Goal: Task Accomplishment & Management: Complete application form

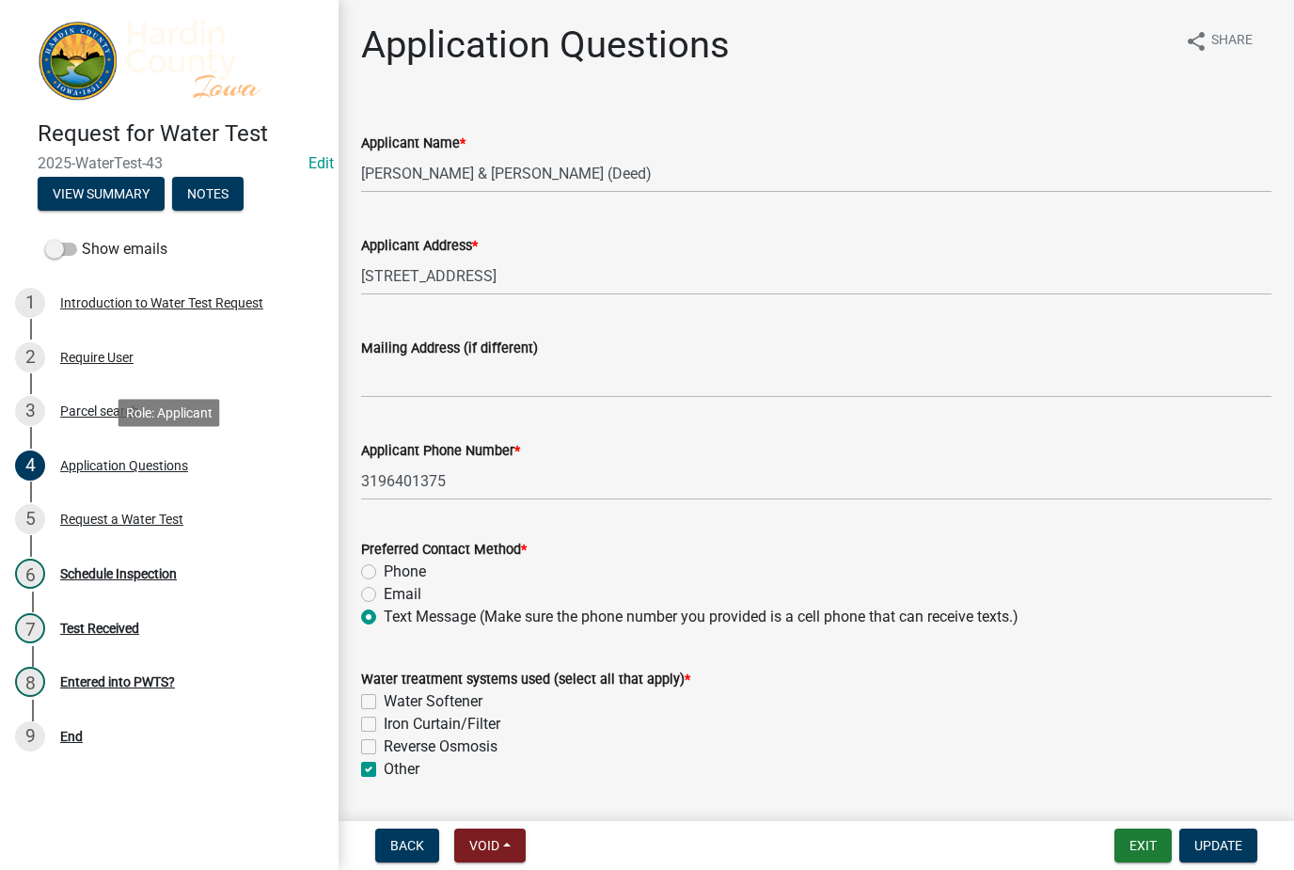
scroll to position [1329, 0]
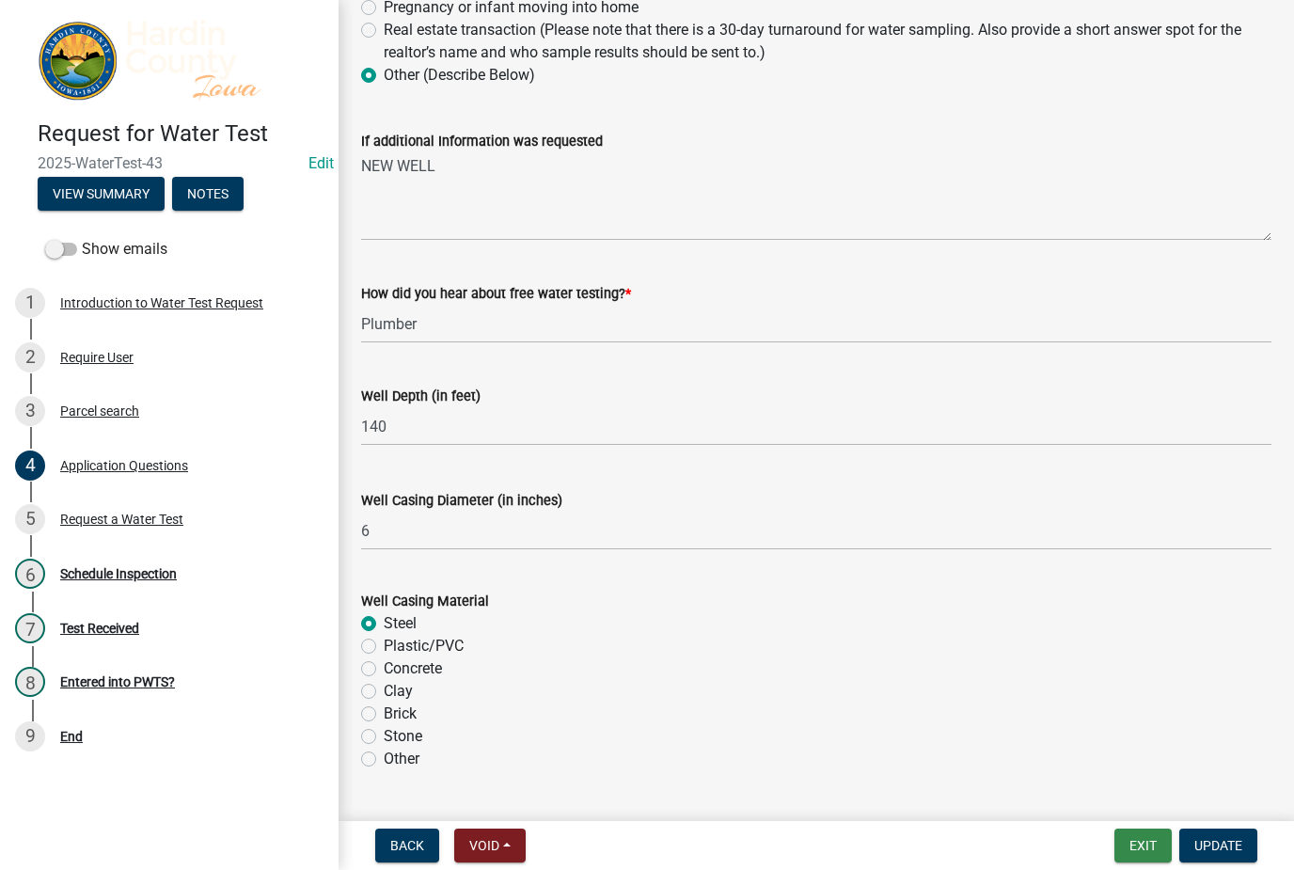
click at [1124, 840] on button "Exit" at bounding box center [1142, 845] width 57 height 34
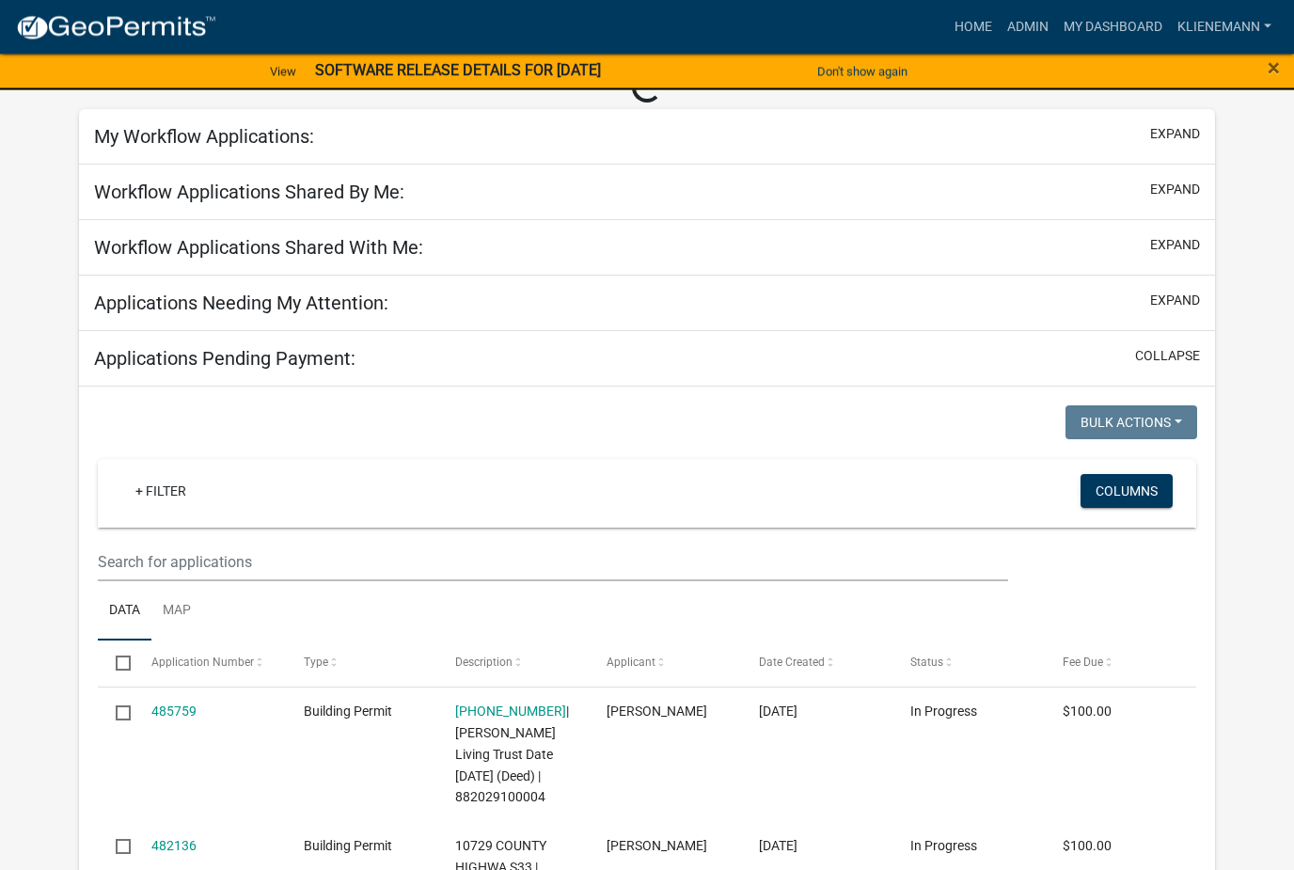
scroll to position [80, 0]
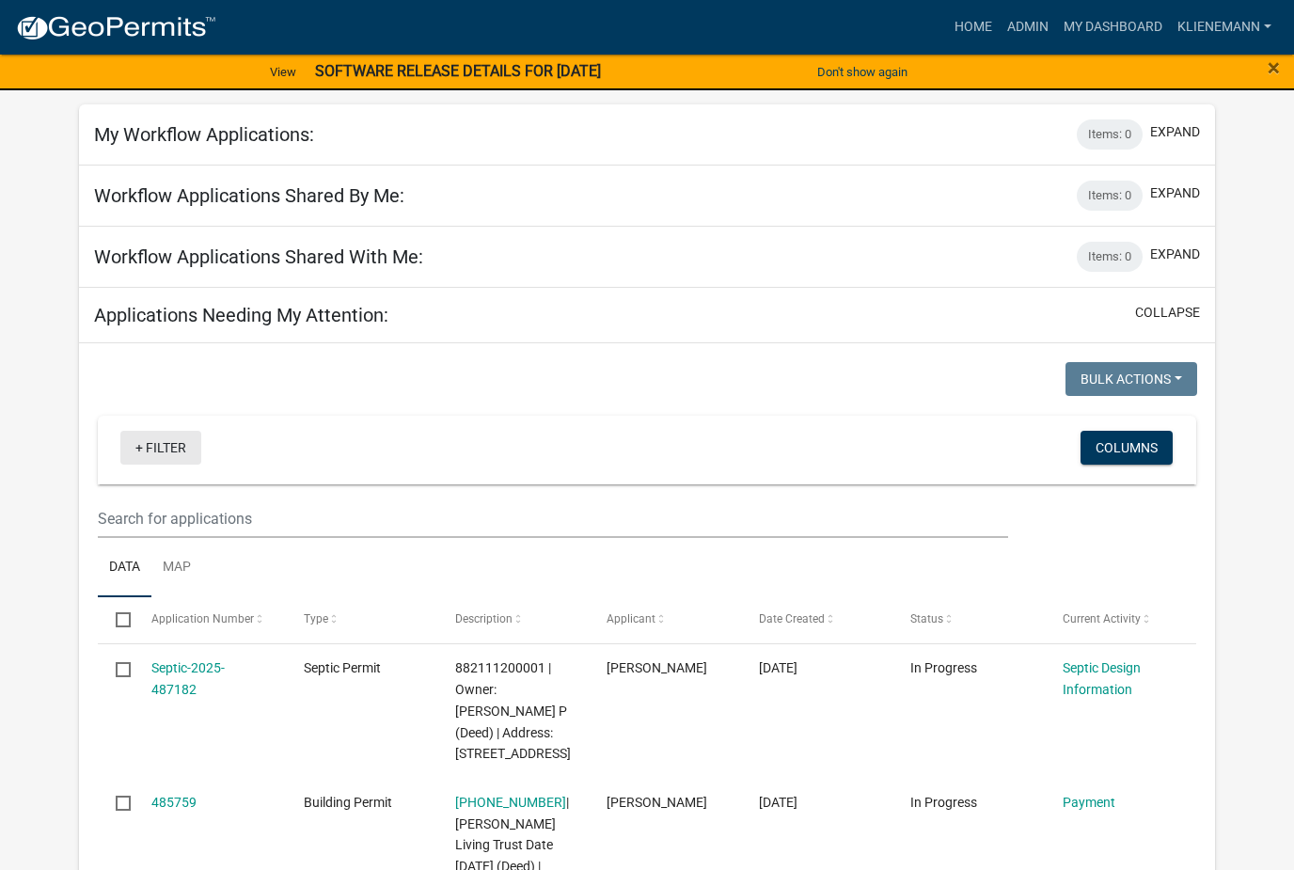
click at [160, 458] on link "+ Filter" at bounding box center [160, 448] width 81 height 34
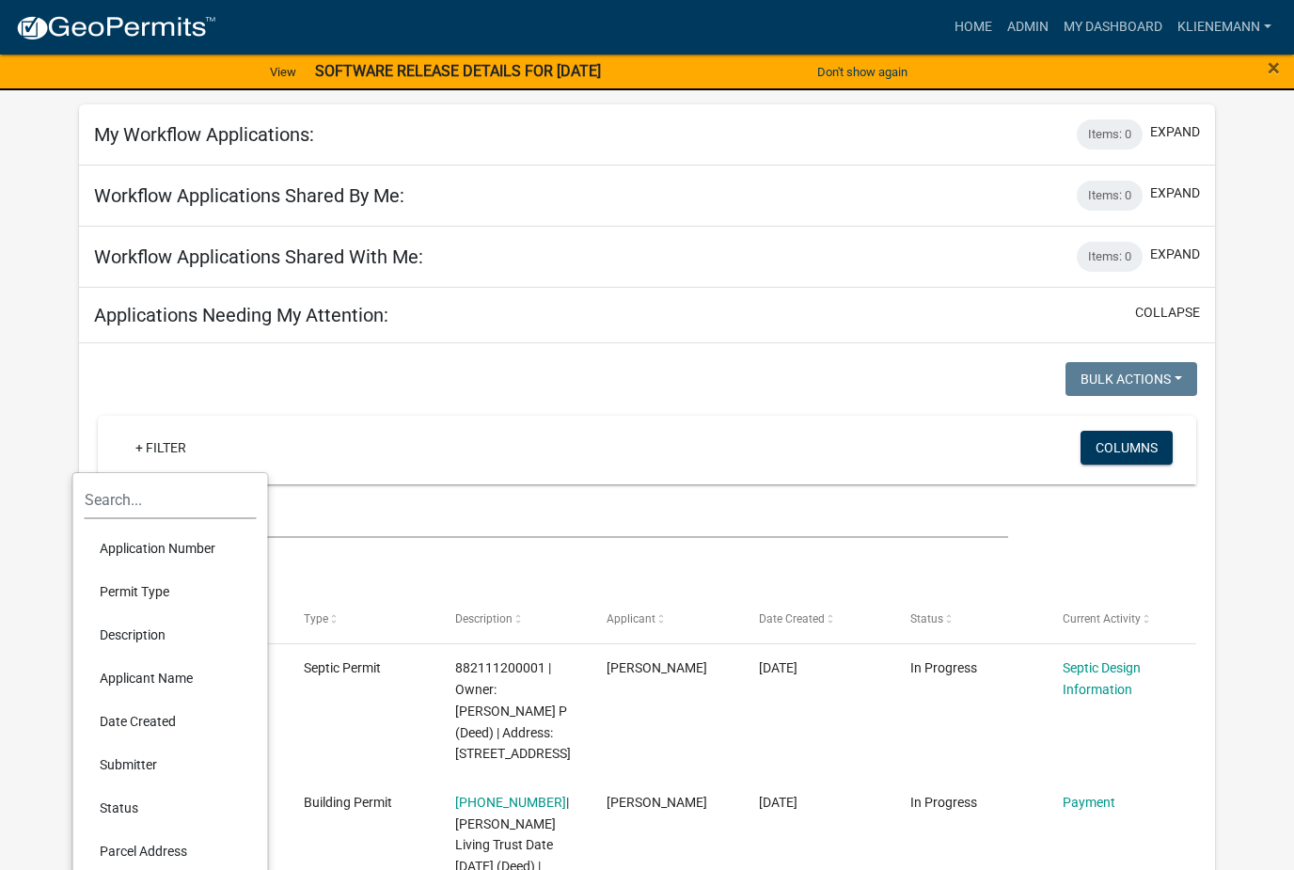
click at [190, 590] on li "Permit Type" at bounding box center [171, 591] width 172 height 43
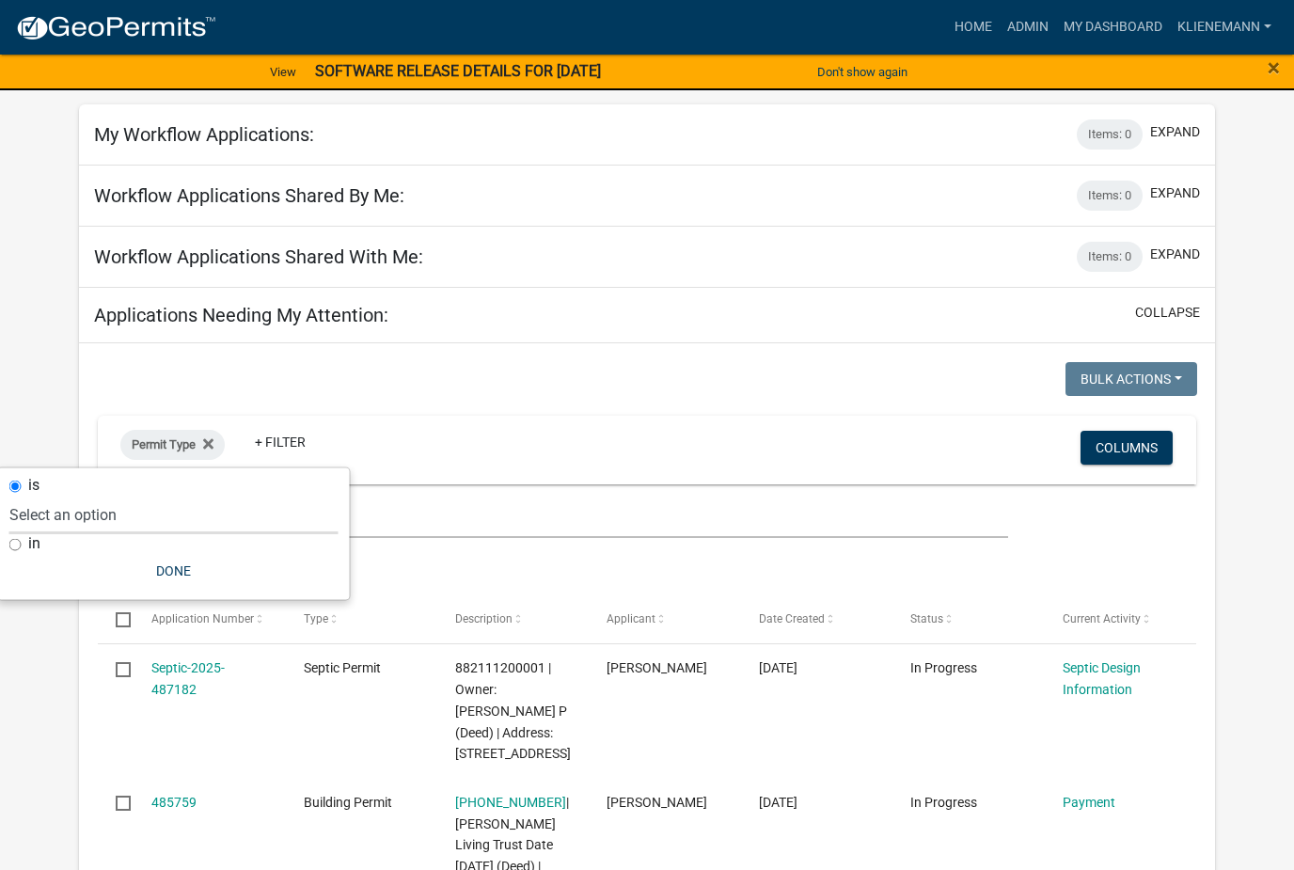
click at [227, 510] on select "Select an option Building Permit City Address Assigned Form Conditional/Special…" at bounding box center [173, 515] width 329 height 39
select select "cefe8216-929f-4f8b-8ef9-f9c364cd00c5"
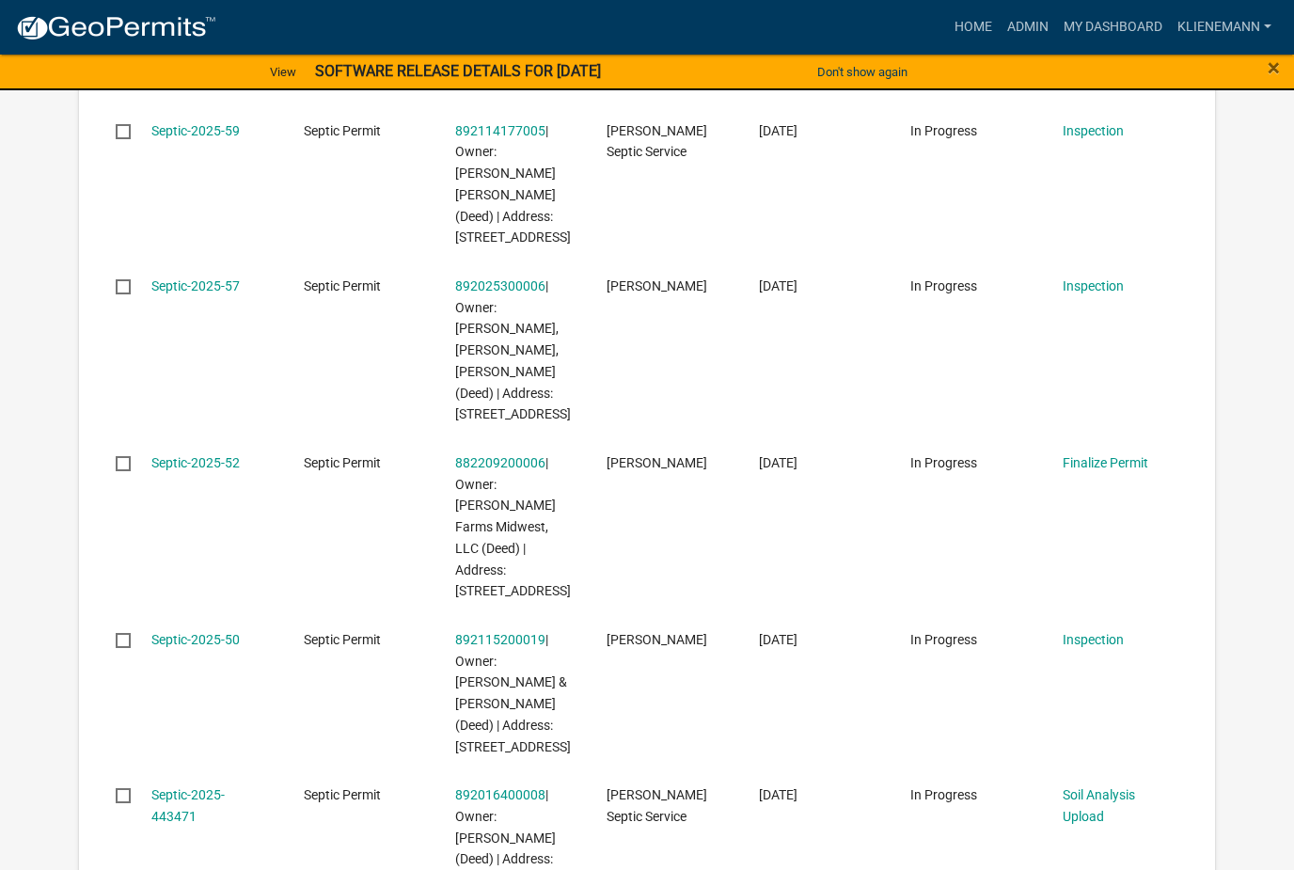
scroll to position [1331, 0]
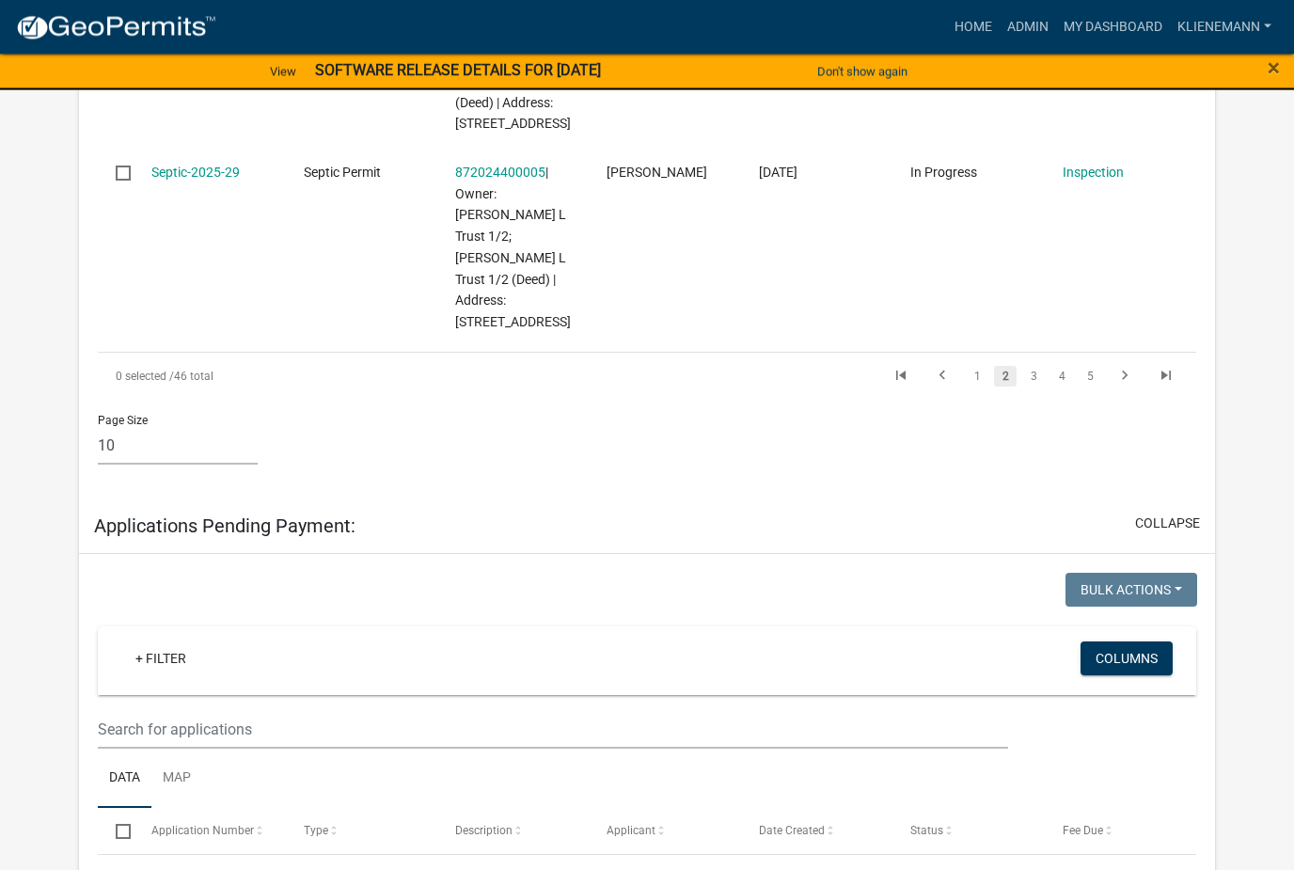
scroll to position [1964, 0]
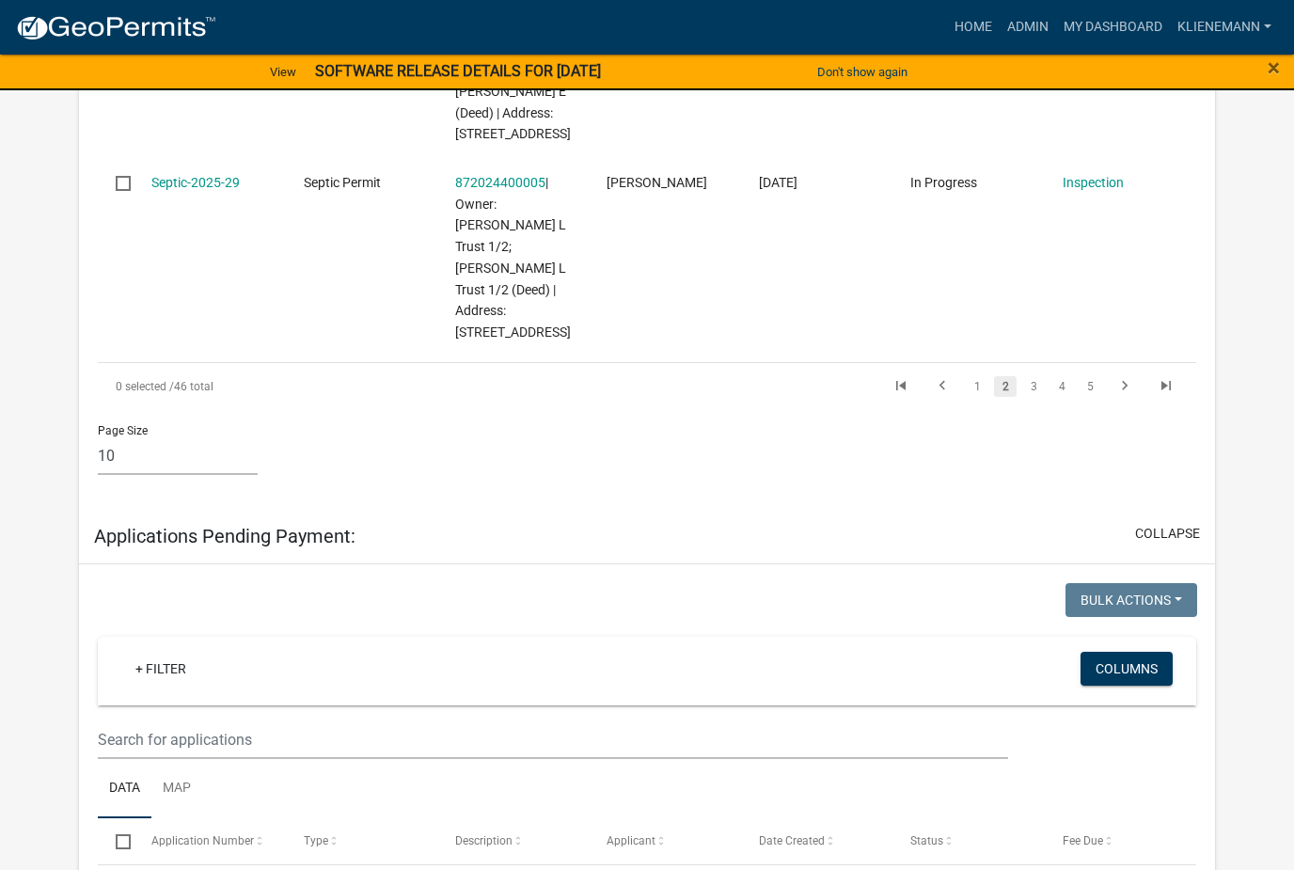
click at [959, 376] on link "go to previous page" at bounding box center [942, 386] width 36 height 21
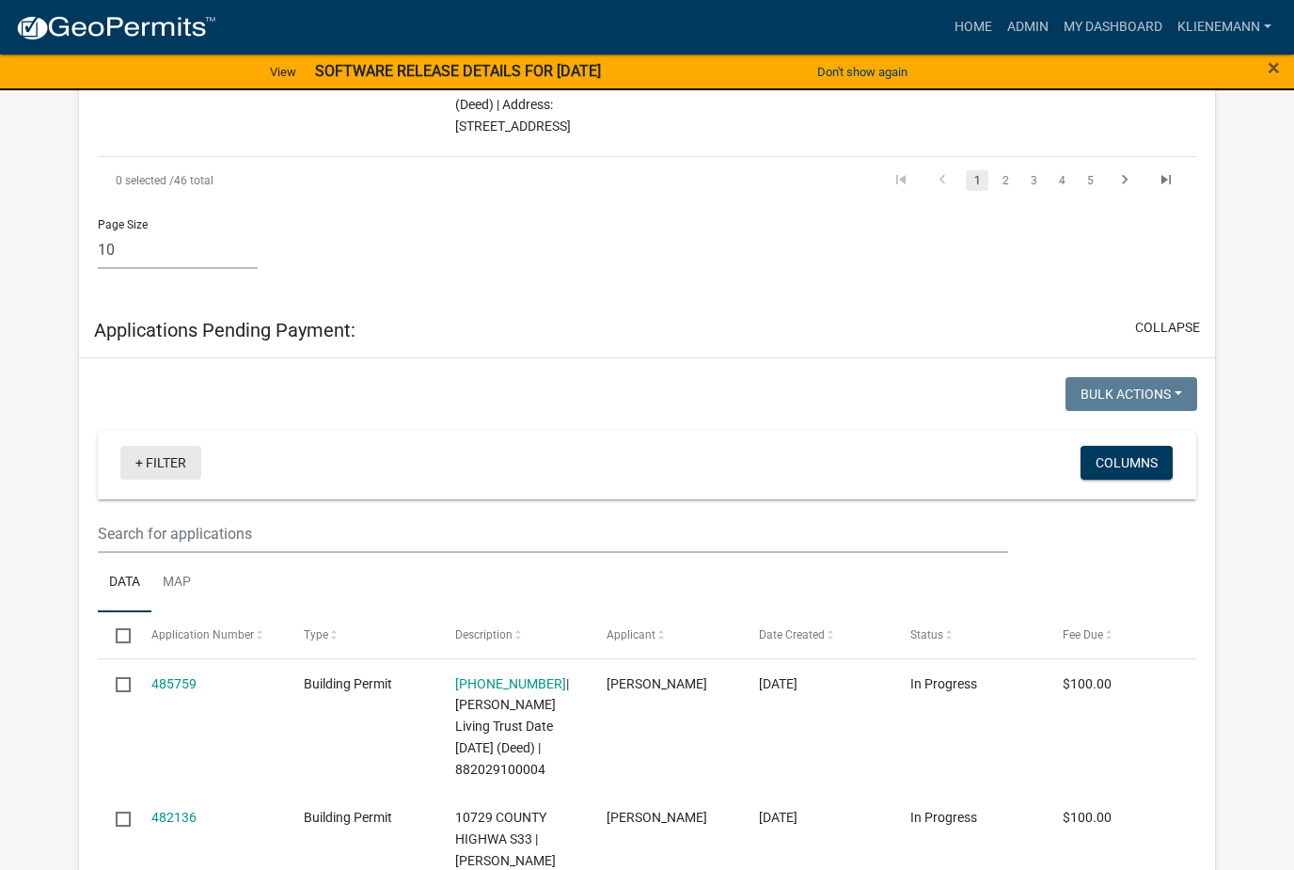
click at [170, 446] on link "+ Filter" at bounding box center [160, 463] width 81 height 34
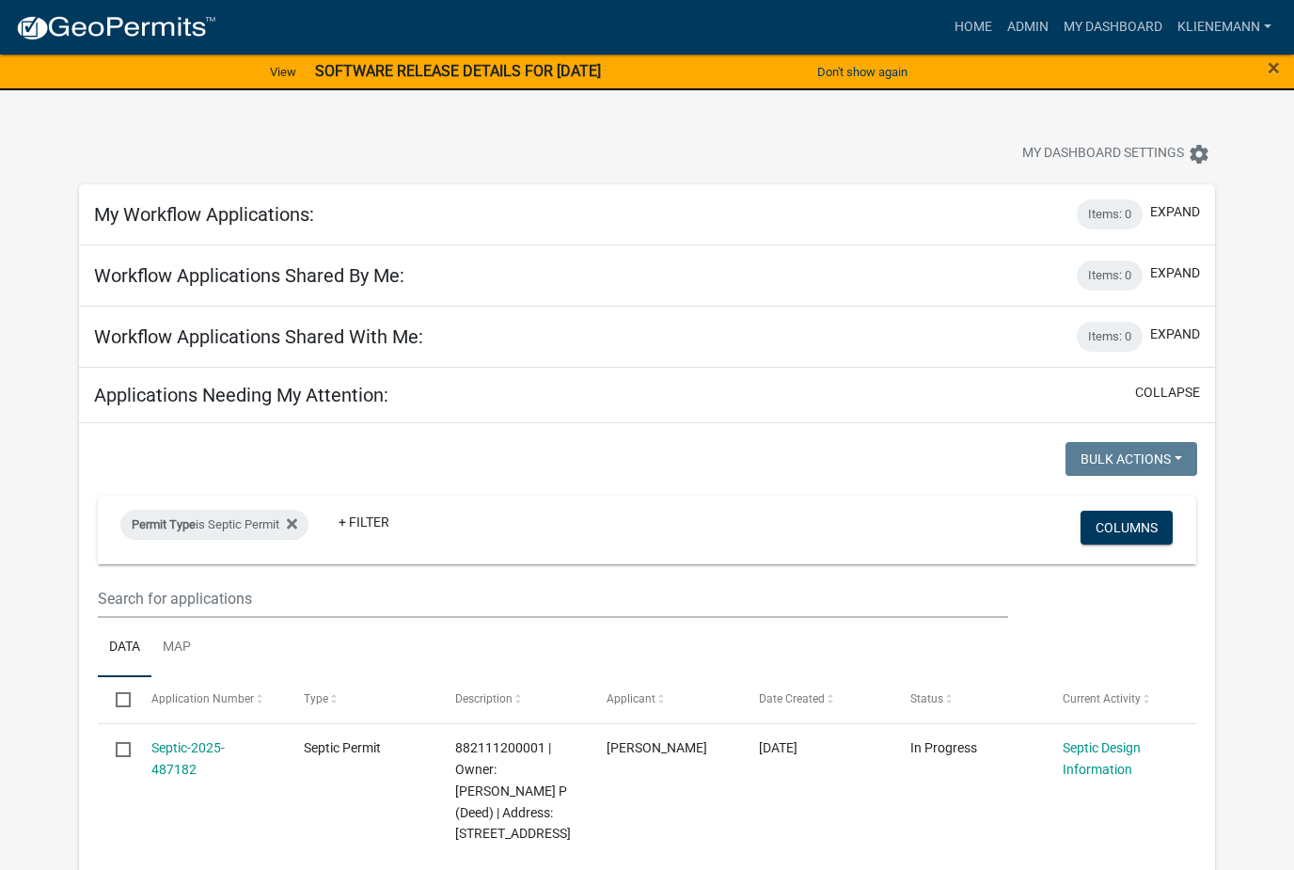
click at [1027, 28] on link "Admin" at bounding box center [1028, 27] width 56 height 36
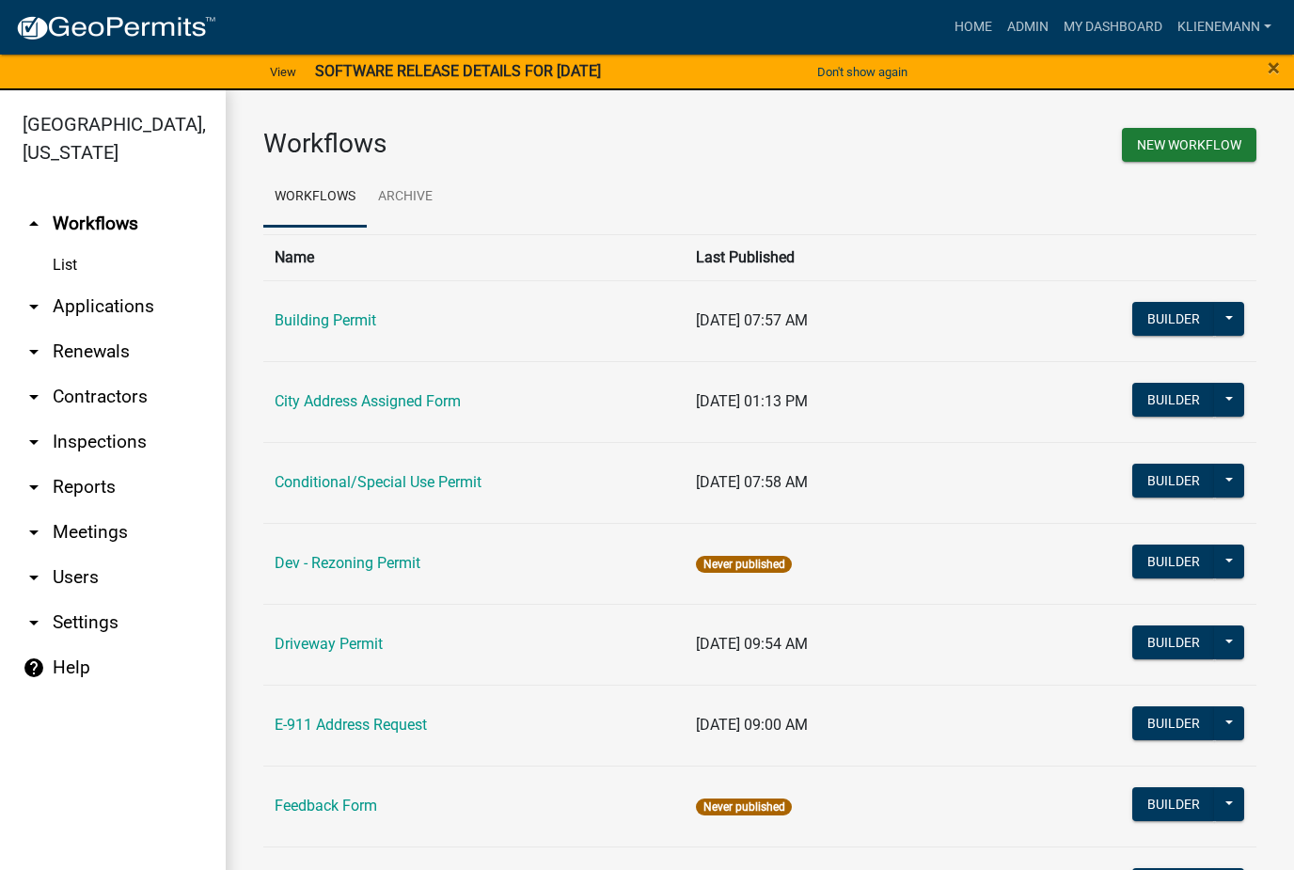
click at [139, 284] on link "arrow_drop_down Applications" at bounding box center [113, 306] width 226 height 45
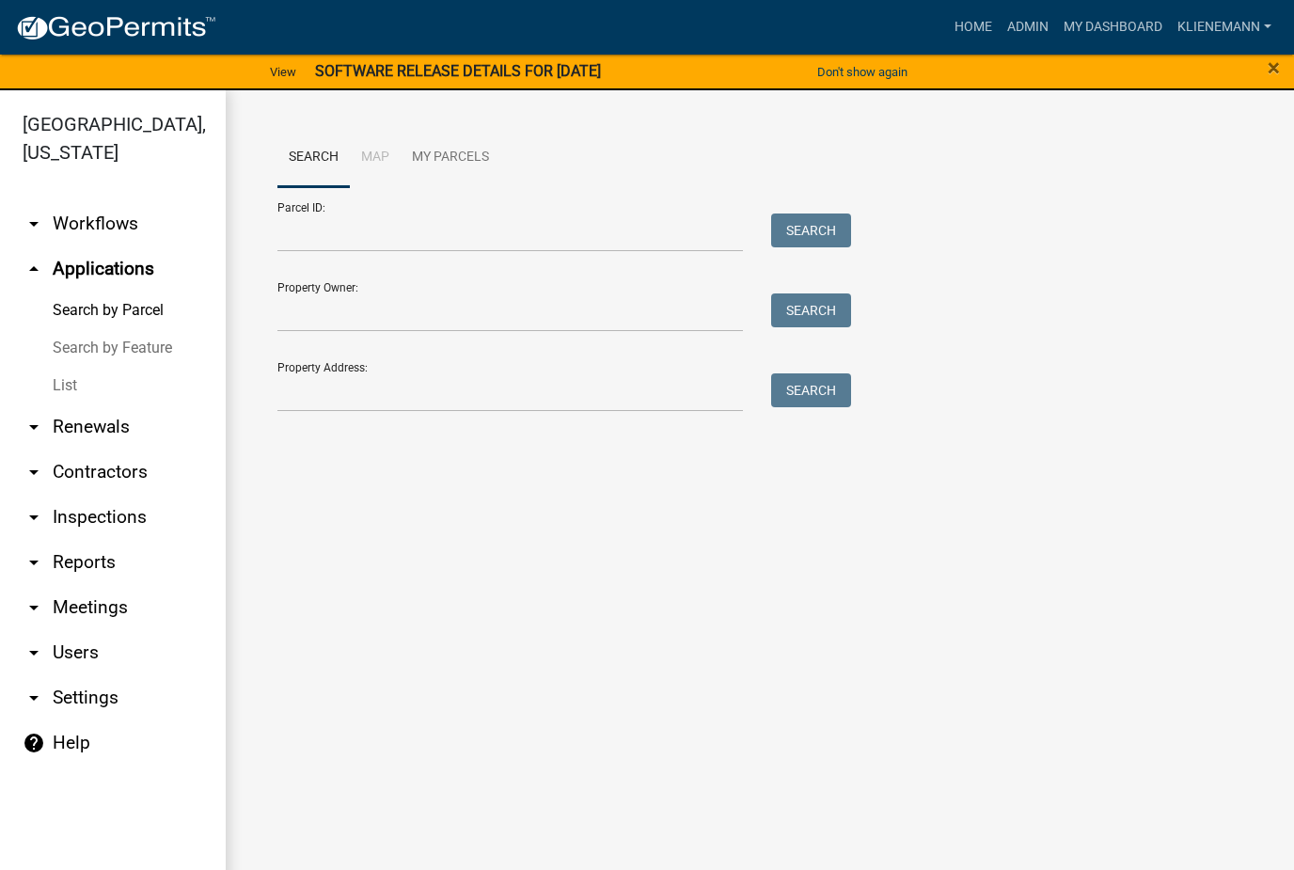
click at [72, 367] on link "List" at bounding box center [113, 386] width 226 height 38
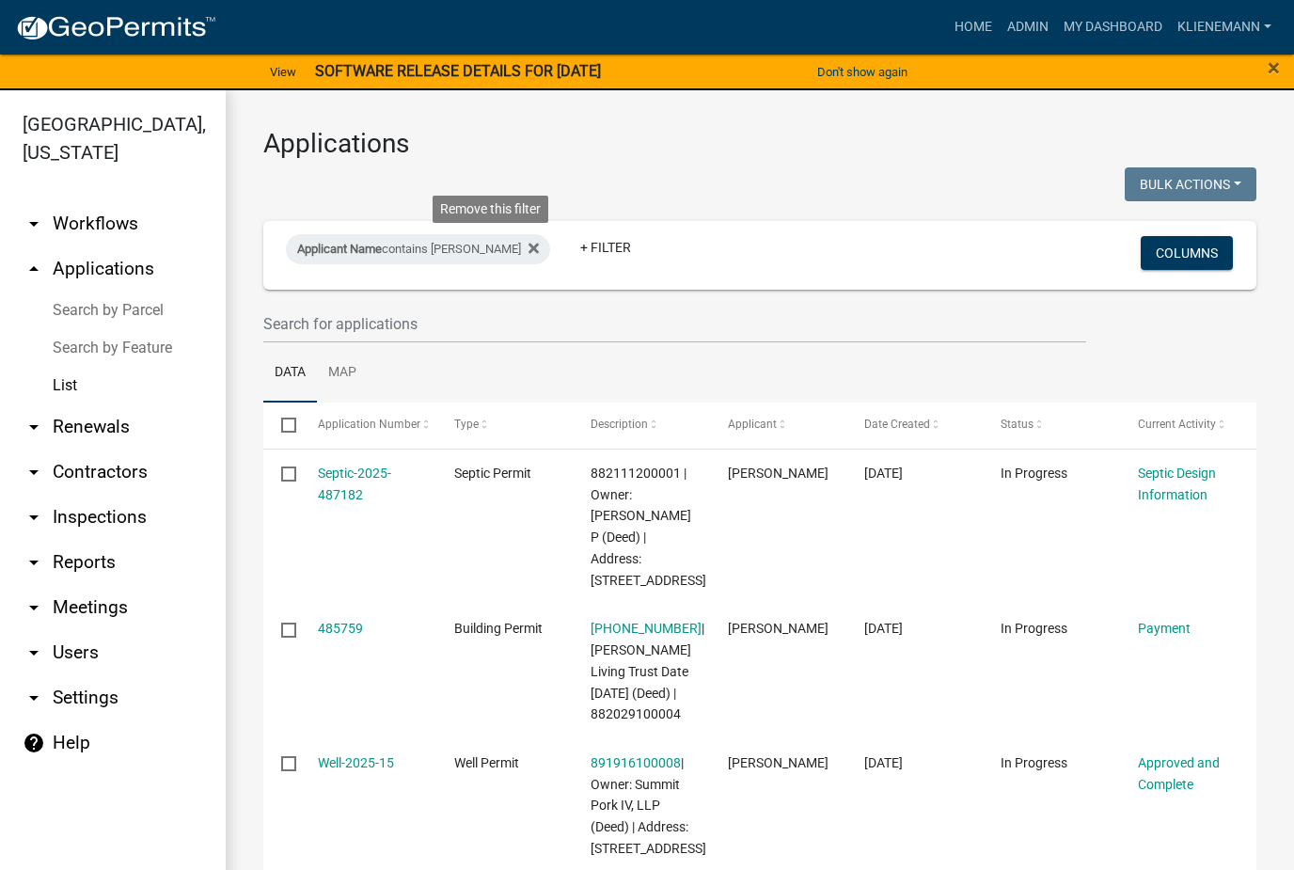
click at [521, 252] on fa-icon at bounding box center [530, 249] width 18 height 30
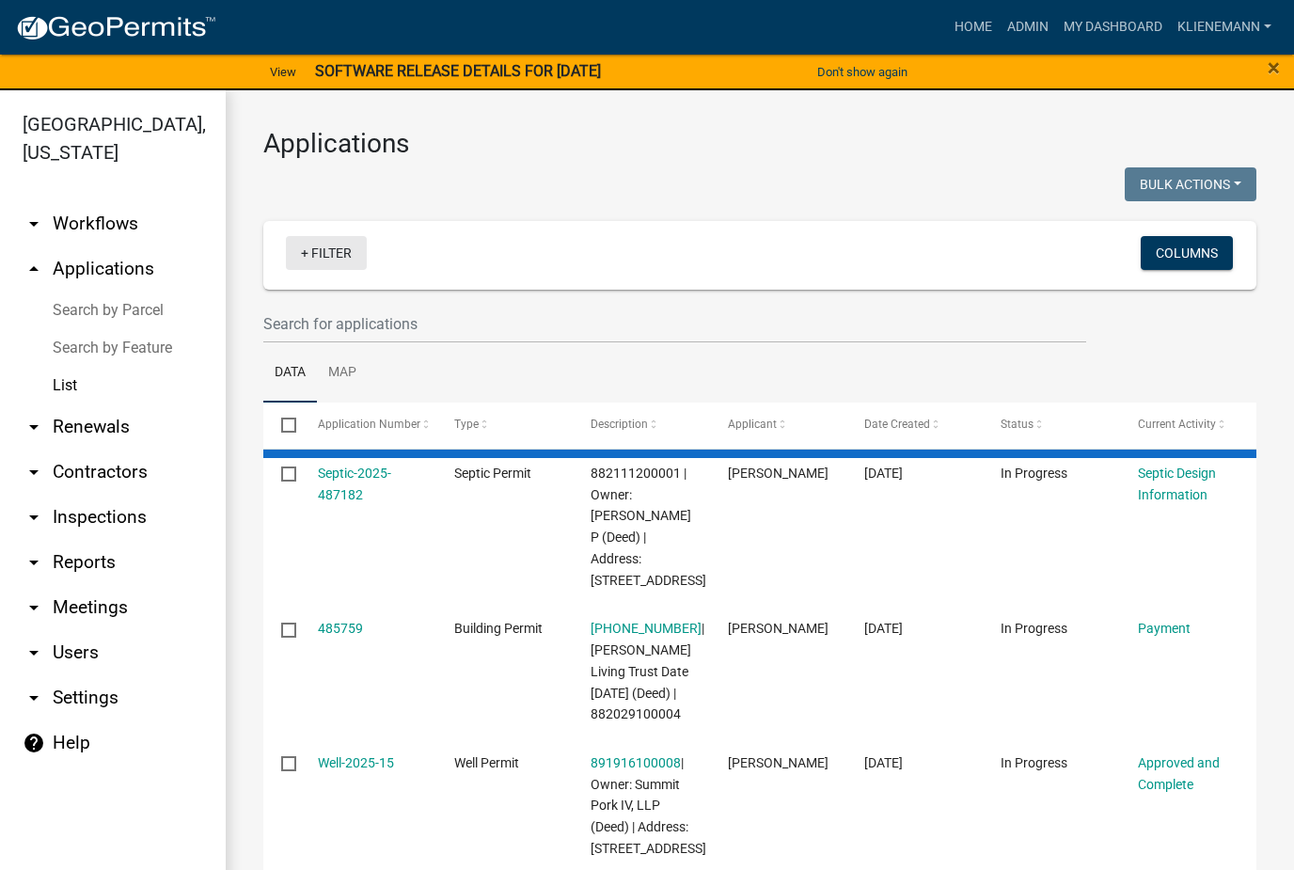
click at [334, 249] on link "+ Filter" at bounding box center [326, 253] width 81 height 34
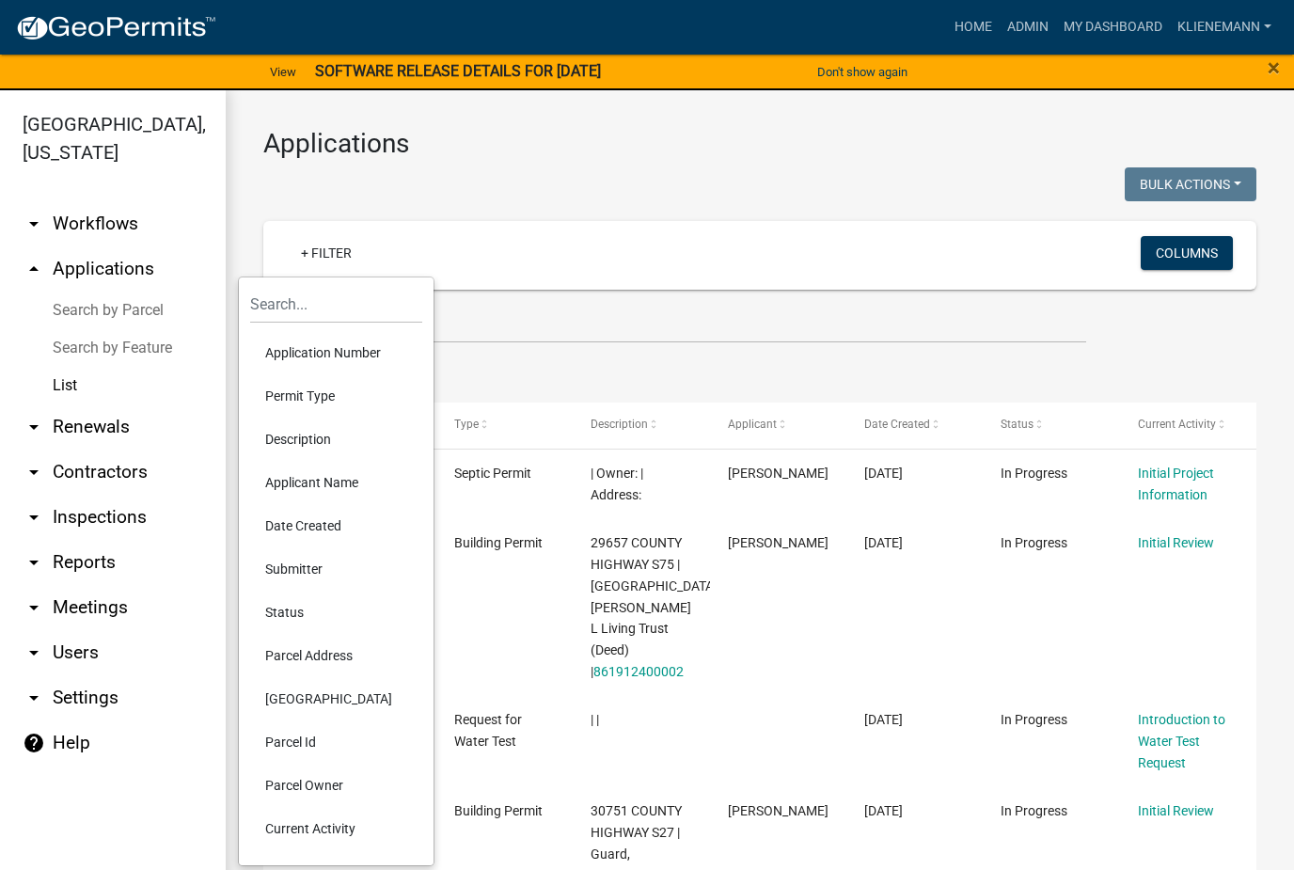
click at [351, 402] on li "Permit Type" at bounding box center [336, 395] width 172 height 43
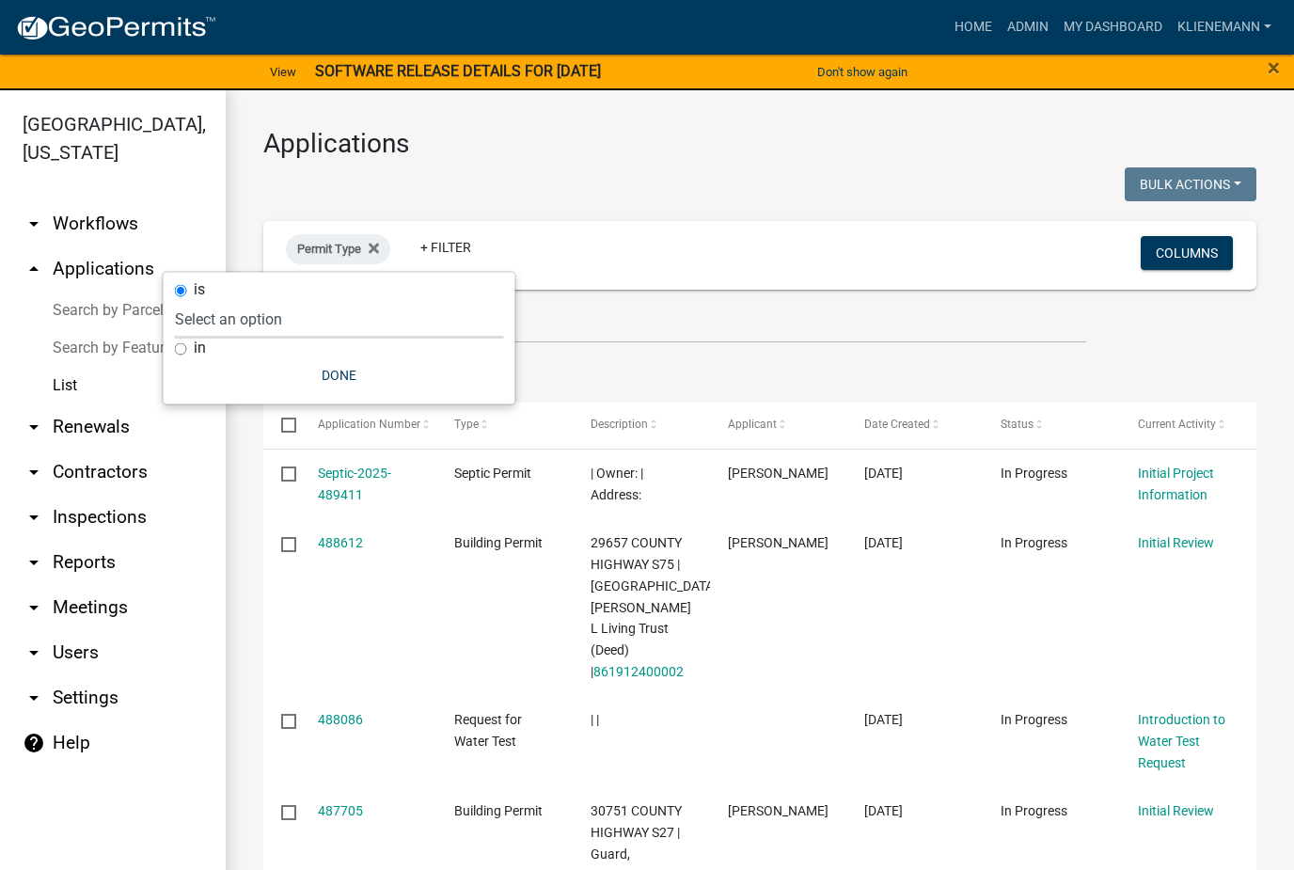
click at [339, 337] on select "Select an option Building Permit City Address Assigned Form Conditional/Special…" at bounding box center [339, 319] width 329 height 39
select select "cefe8216-929f-4f8b-8ef9-f9c364cd00c5"
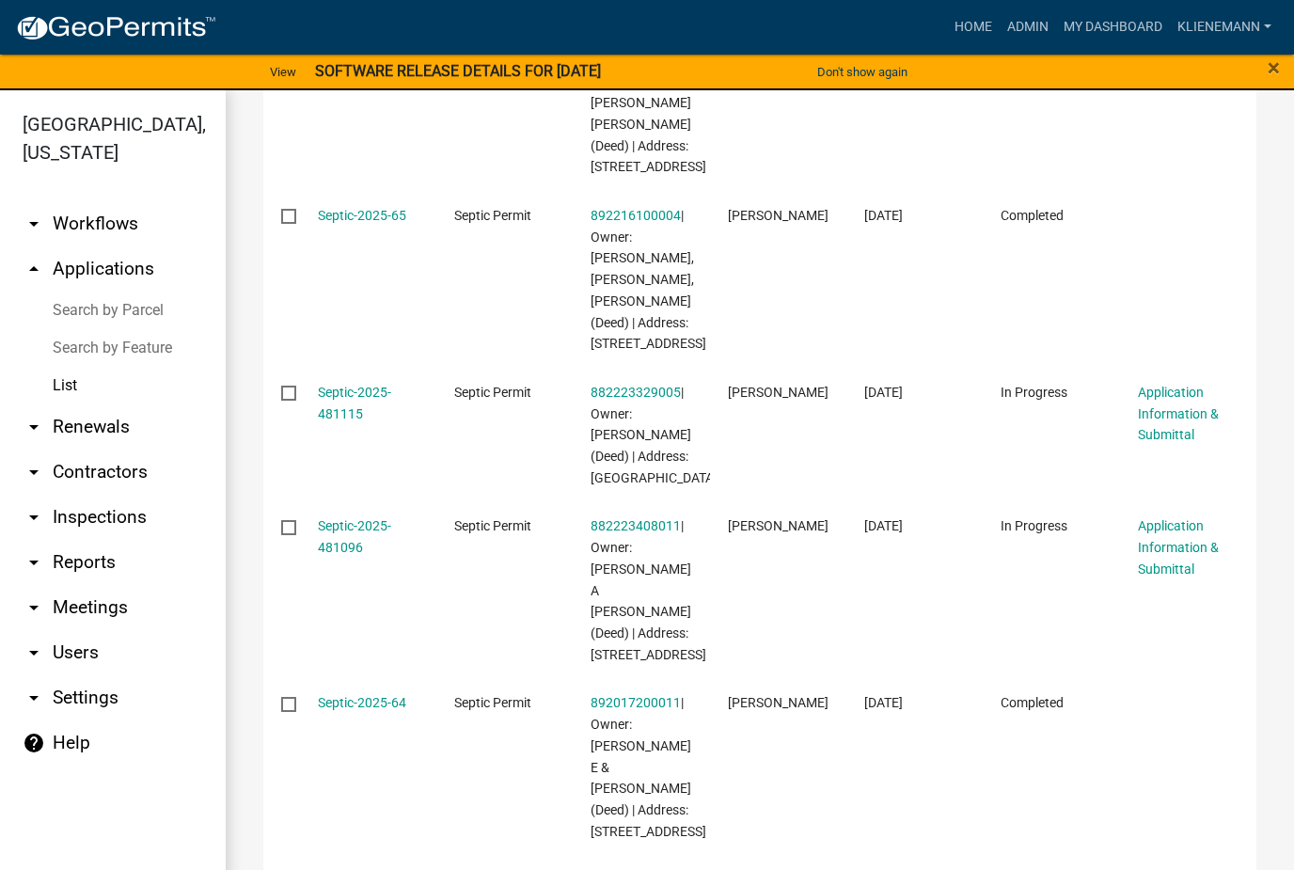
scroll to position [990, 0]
click at [370, 386] on link "Septic-2025-481115" at bounding box center [354, 404] width 73 height 37
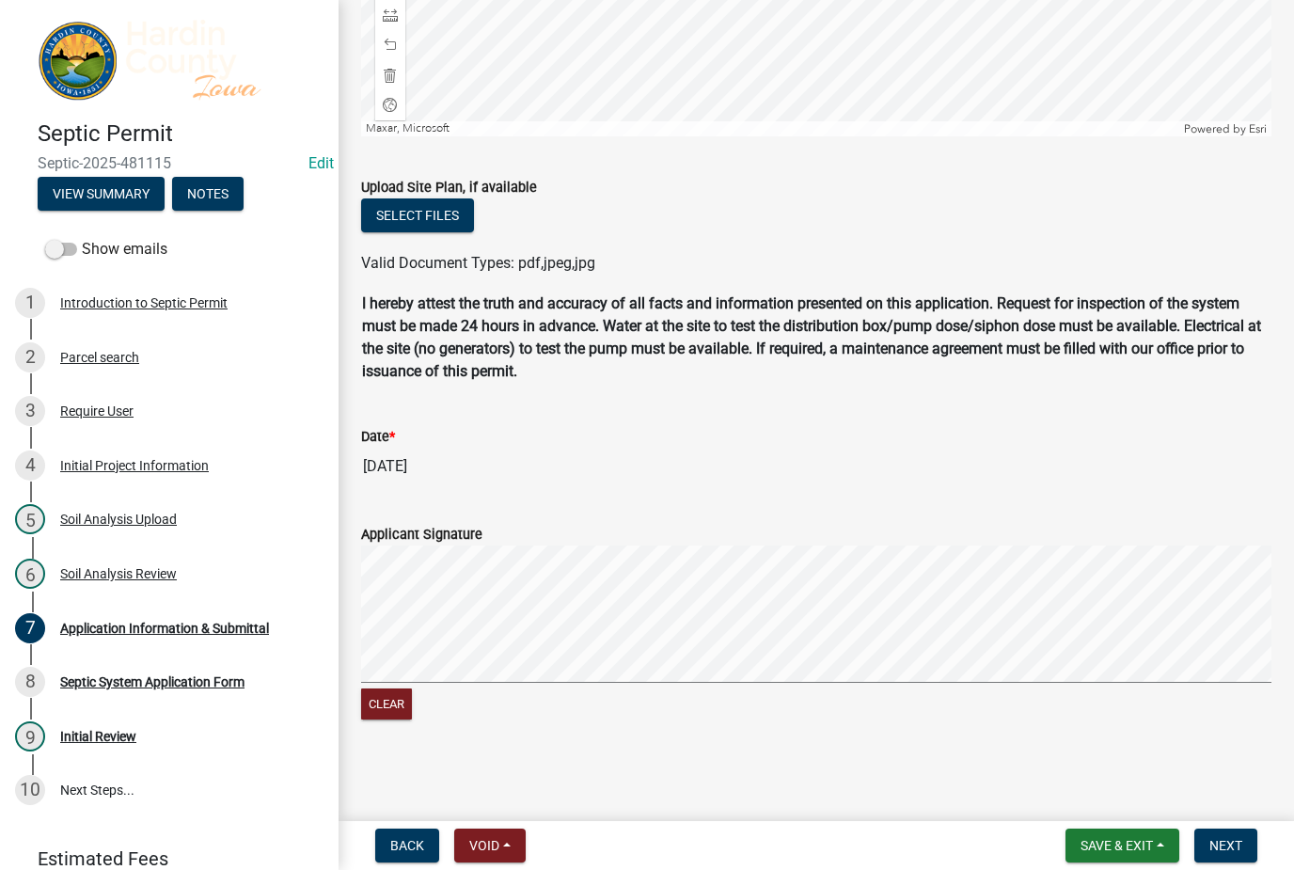
scroll to position [1462, 0]
click at [1215, 851] on span "Next" at bounding box center [1225, 845] width 33 height 15
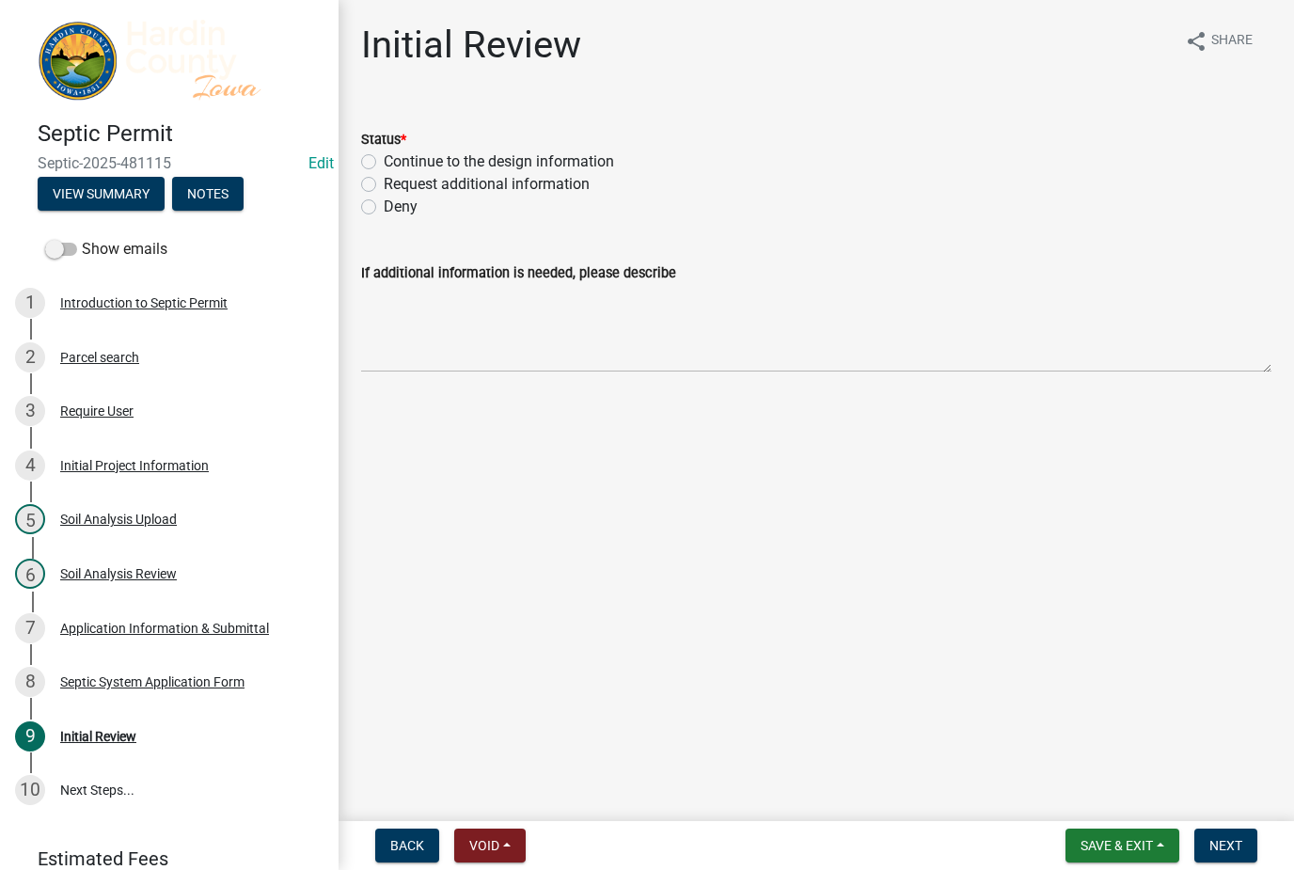
click at [1125, 841] on span "Save & Exit" at bounding box center [1116, 845] width 72 height 15
click at [1108, 797] on button "Save & Exit" at bounding box center [1104, 796] width 150 height 45
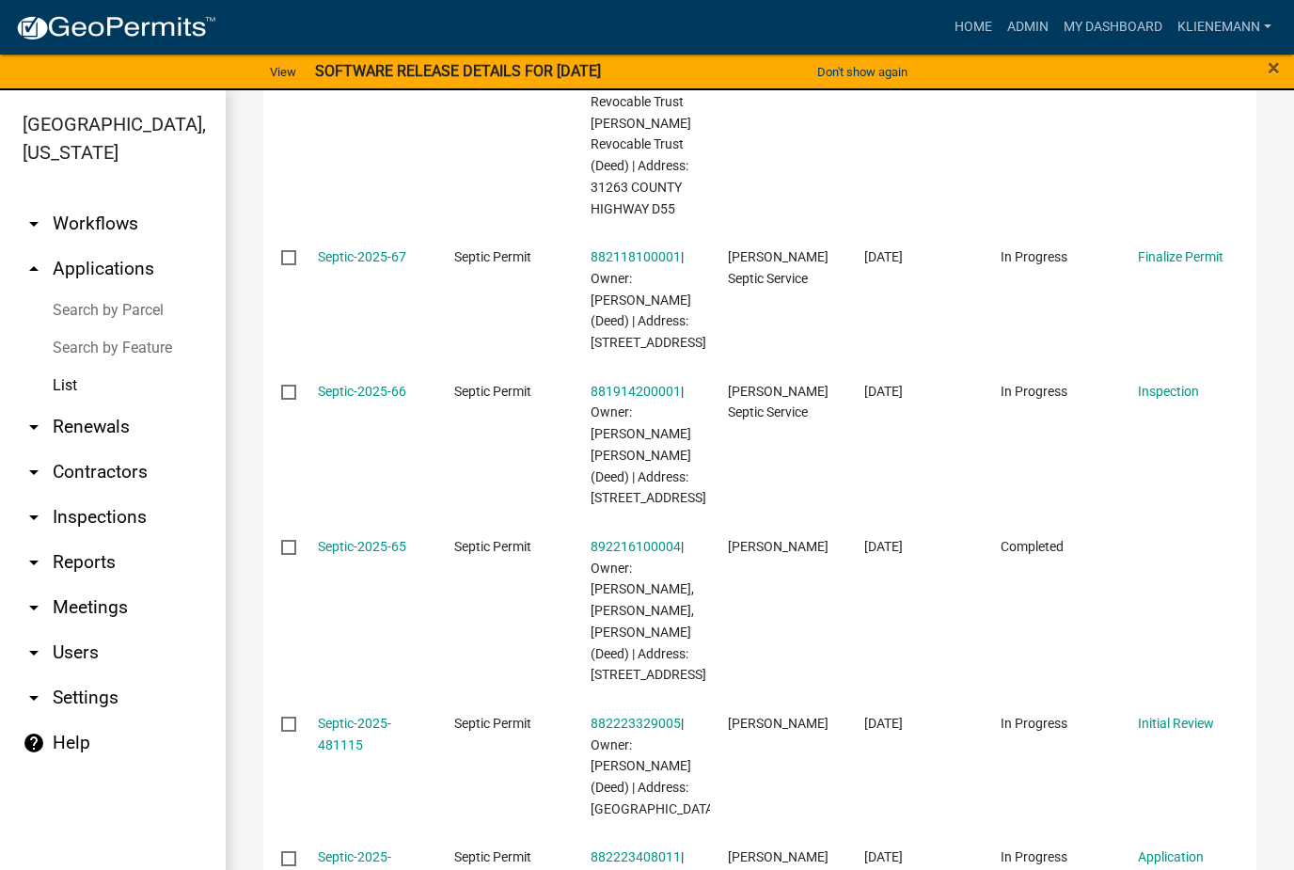
scroll to position [665, 0]
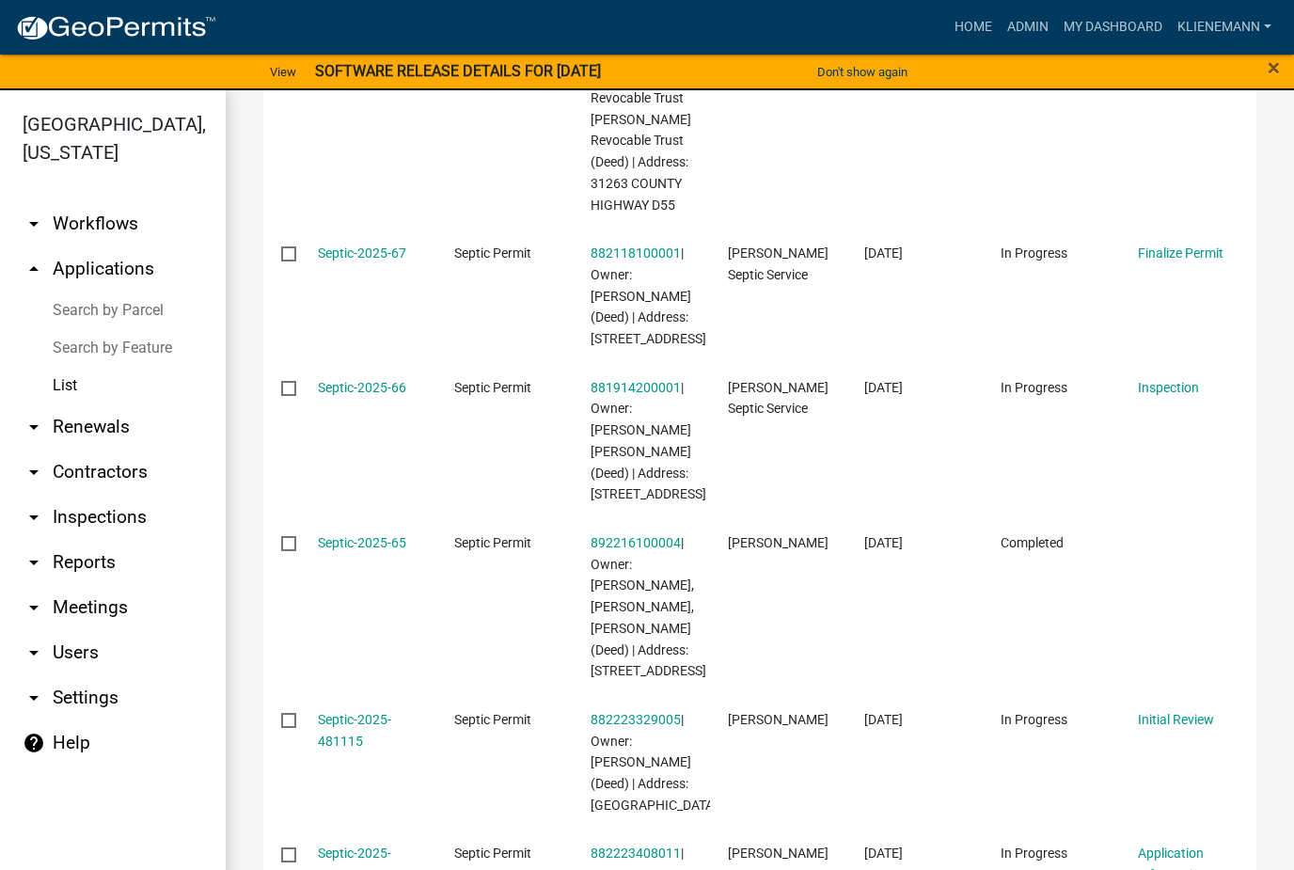
click at [359, 712] on link "Septic-2025-481115" at bounding box center [354, 730] width 73 height 37
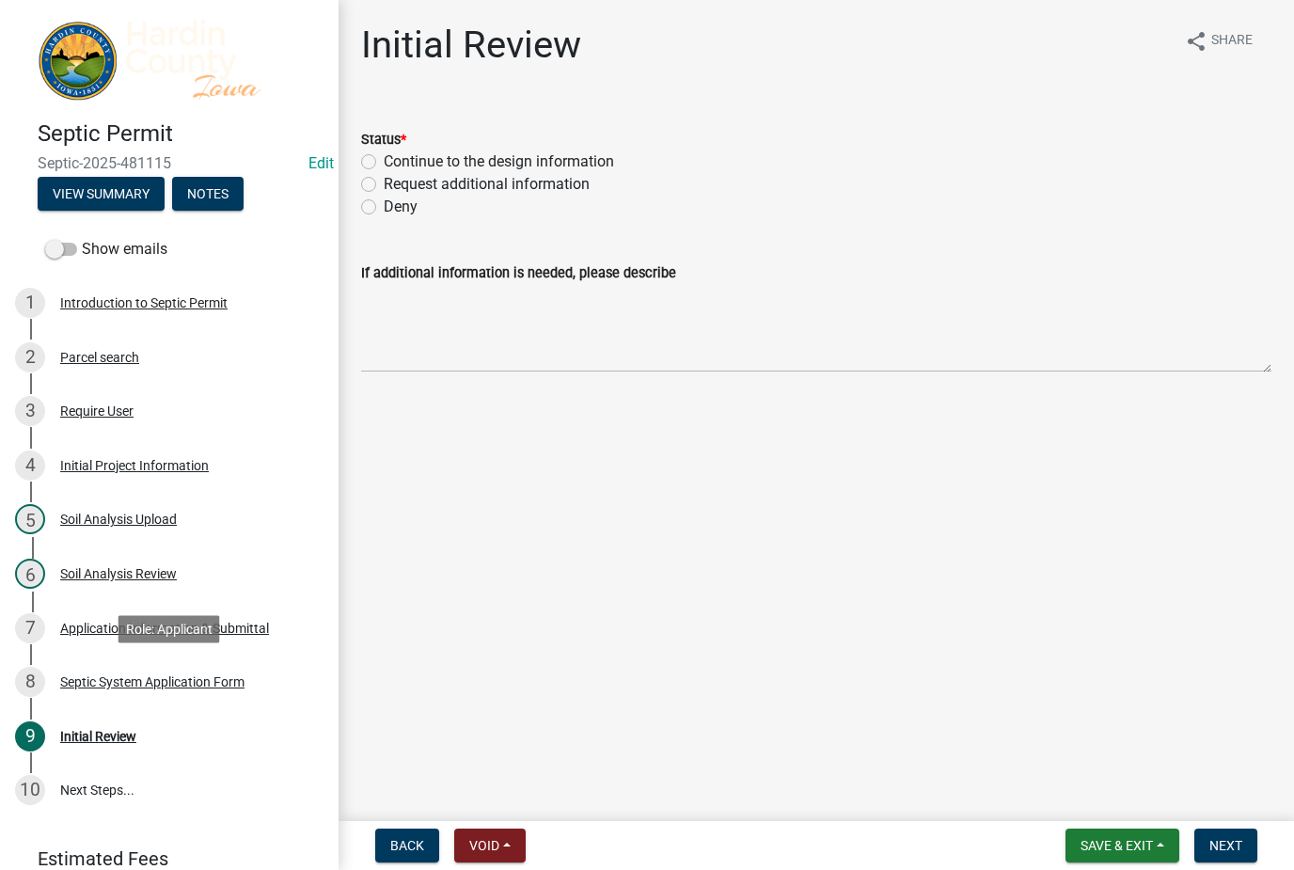
click at [225, 691] on div "8 Septic System Application Form" at bounding box center [161, 682] width 293 height 30
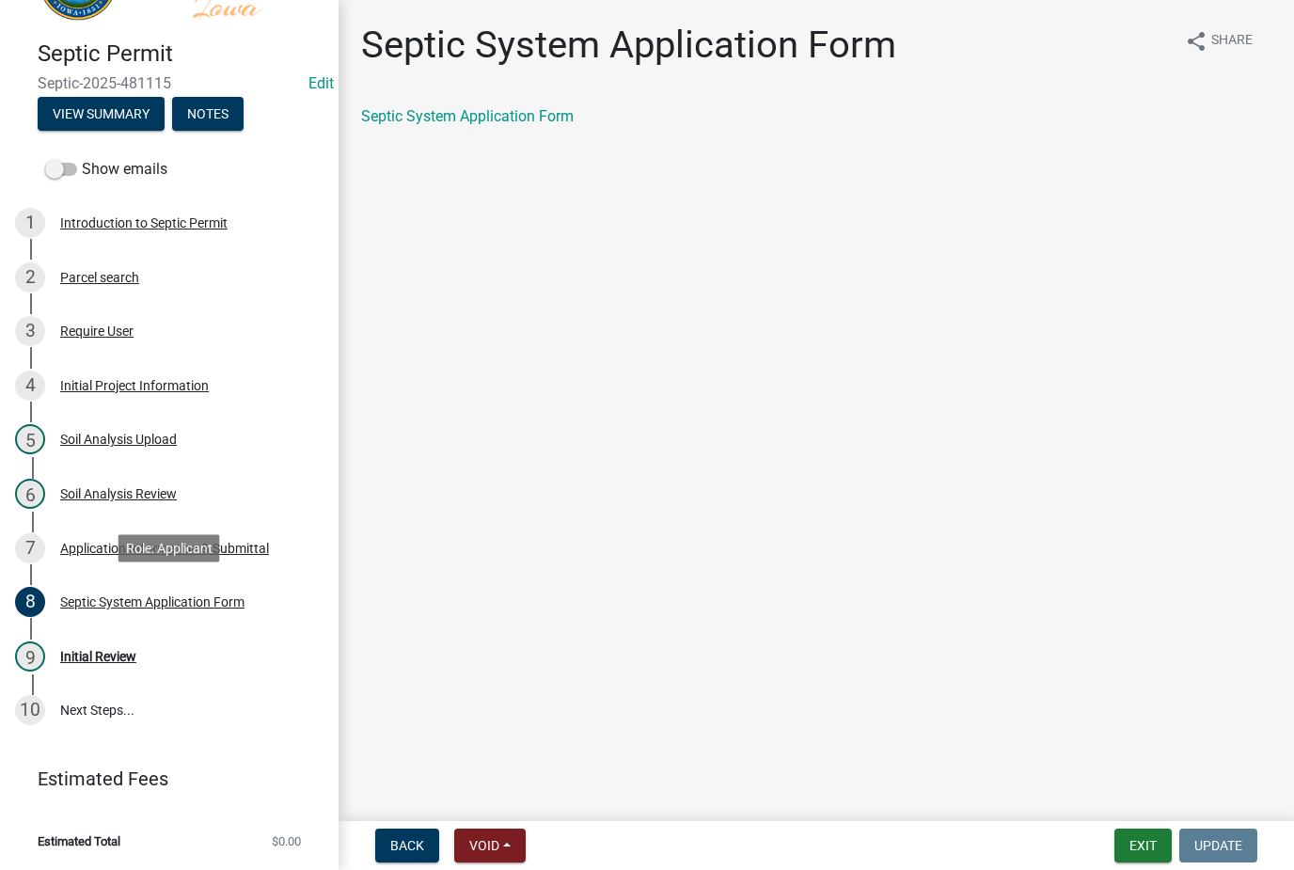
scroll to position [79, 0]
click at [267, 551] on div "Application Information & Submittal" at bounding box center [164, 549] width 209 height 13
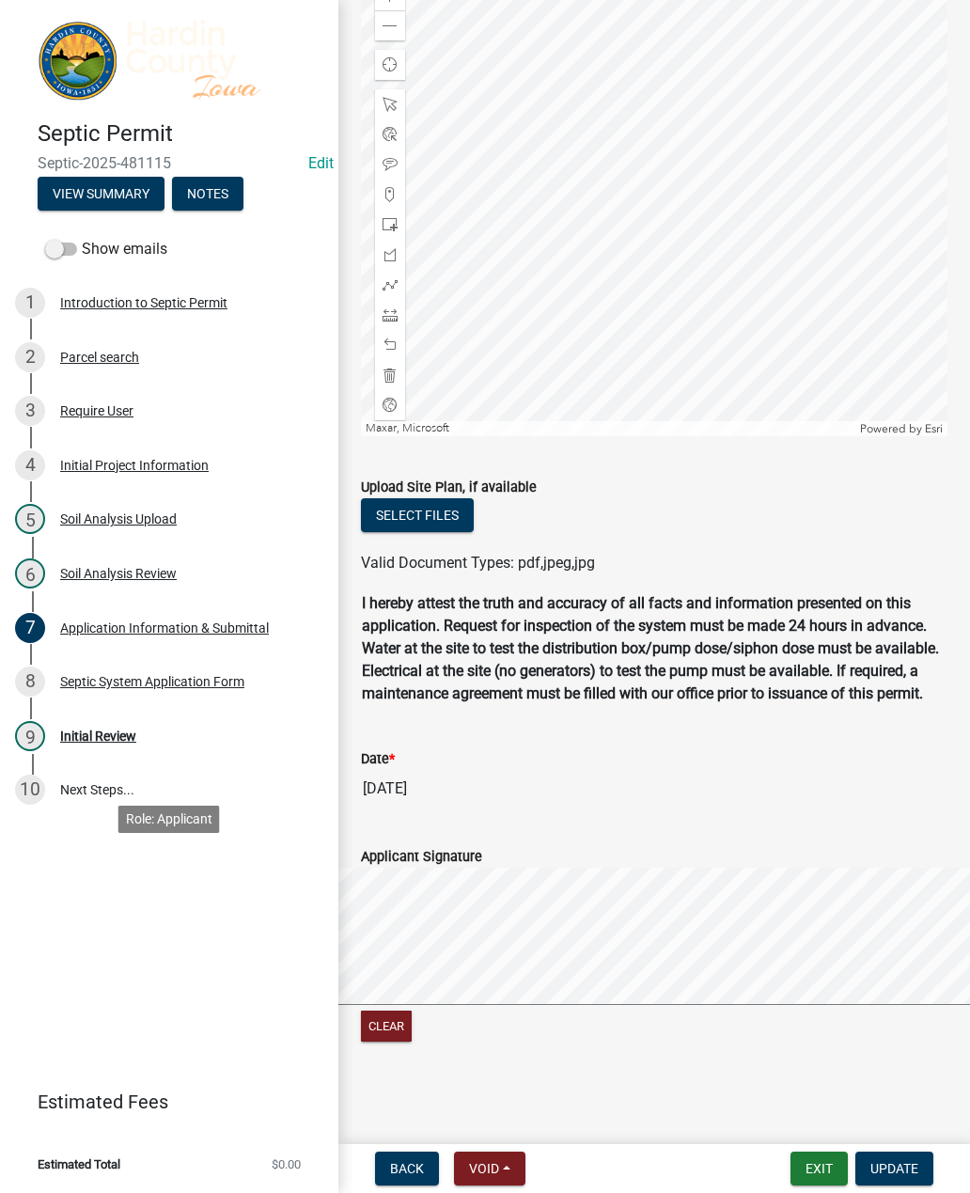
scroll to position [1096, 0]
